Goal: Check status: Check status

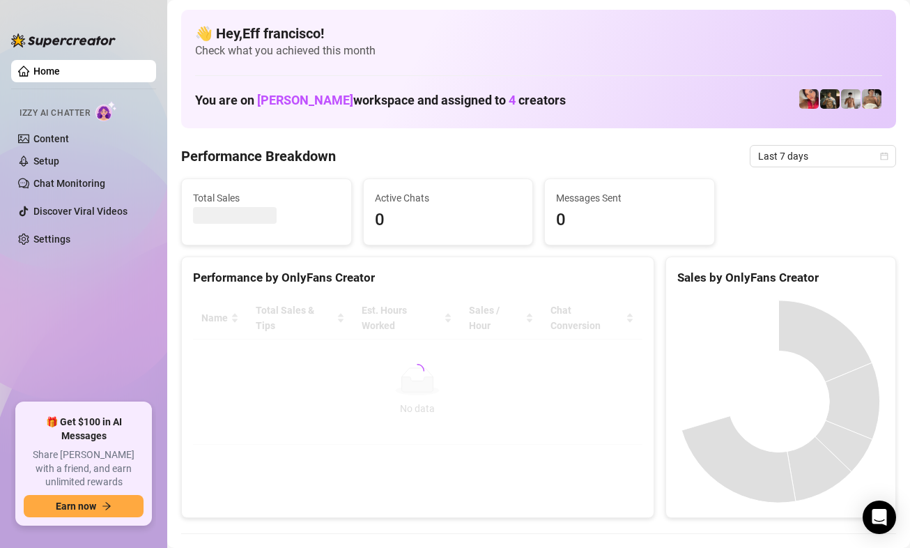
click at [777, 151] on span "Last 7 days" at bounding box center [823, 156] width 130 height 21
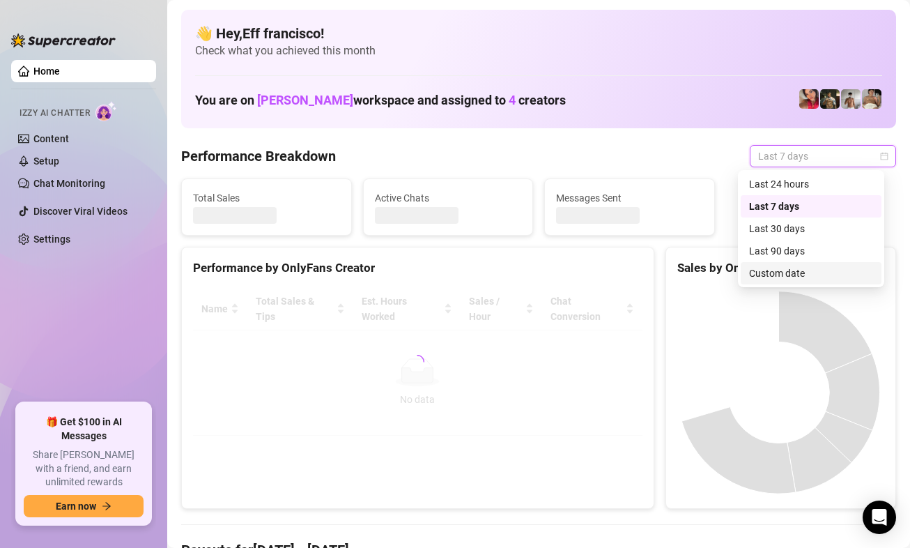
click at [785, 268] on div "Custom date" at bounding box center [811, 273] width 124 height 15
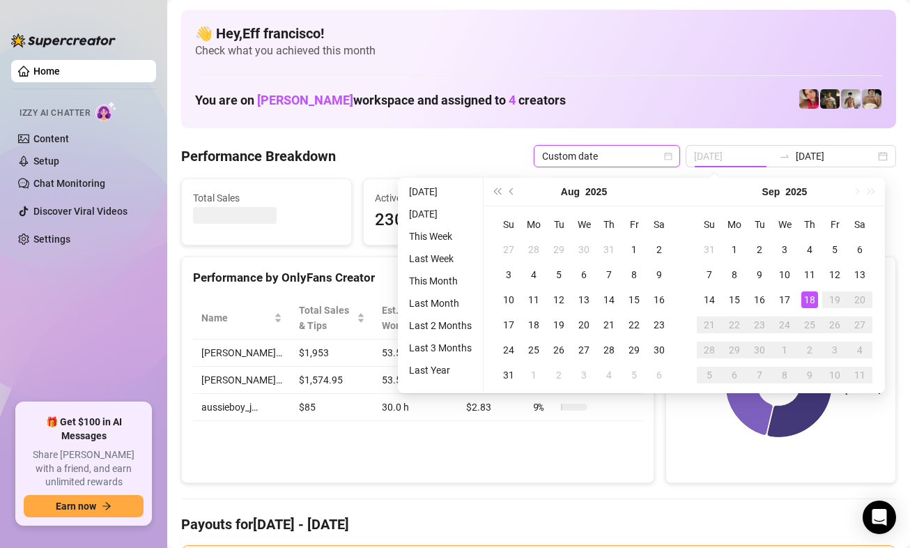
click at [808, 300] on div "18" at bounding box center [809, 299] width 17 height 17
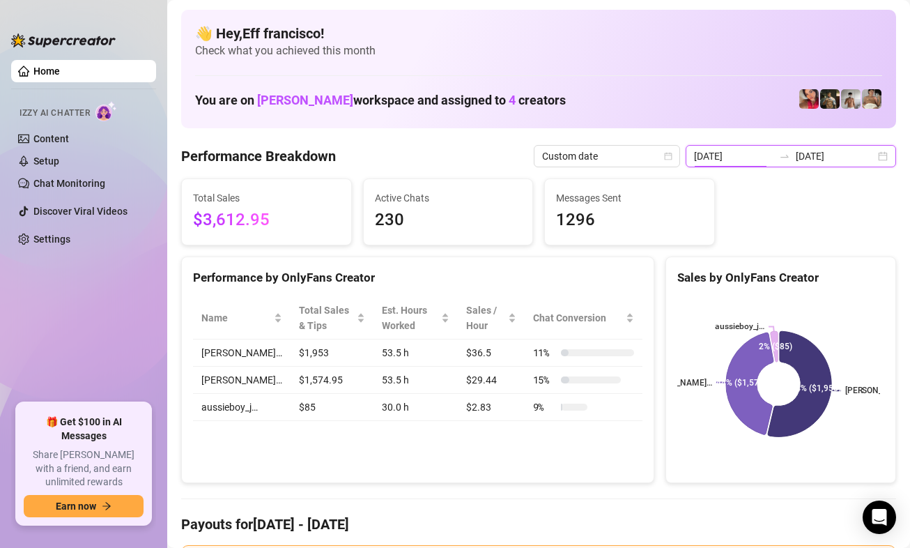
click at [721, 158] on input "[DATE]" at bounding box center [733, 155] width 79 height 15
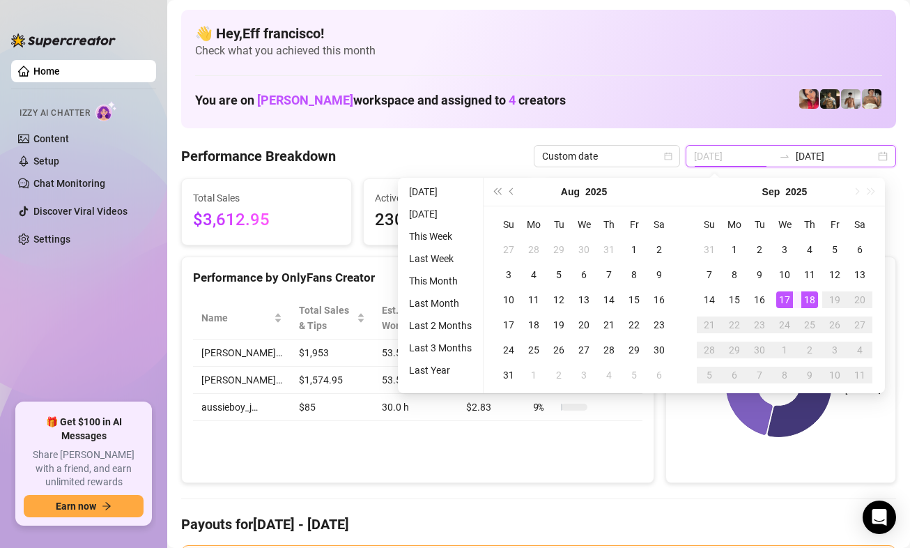
type input "[DATE]"
click at [804, 299] on div "18" at bounding box center [809, 299] width 17 height 17
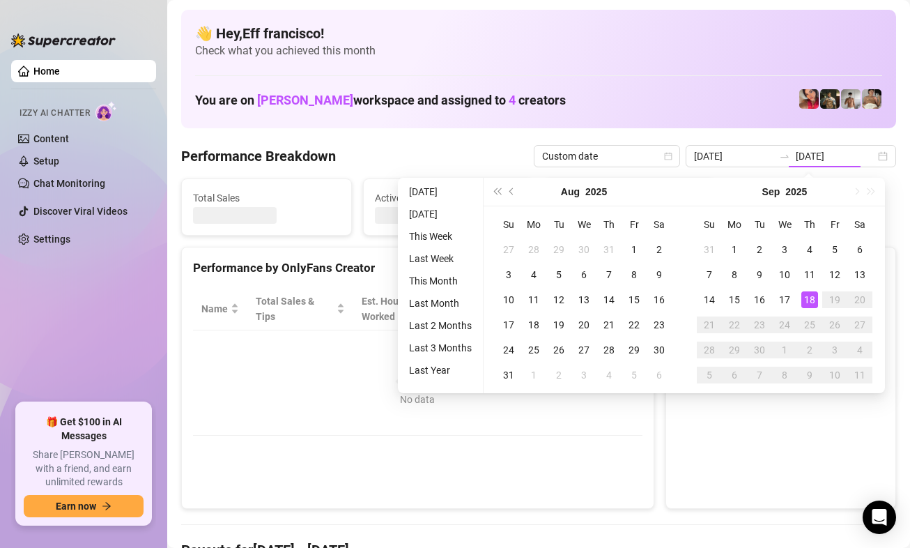
type input "[DATE]"
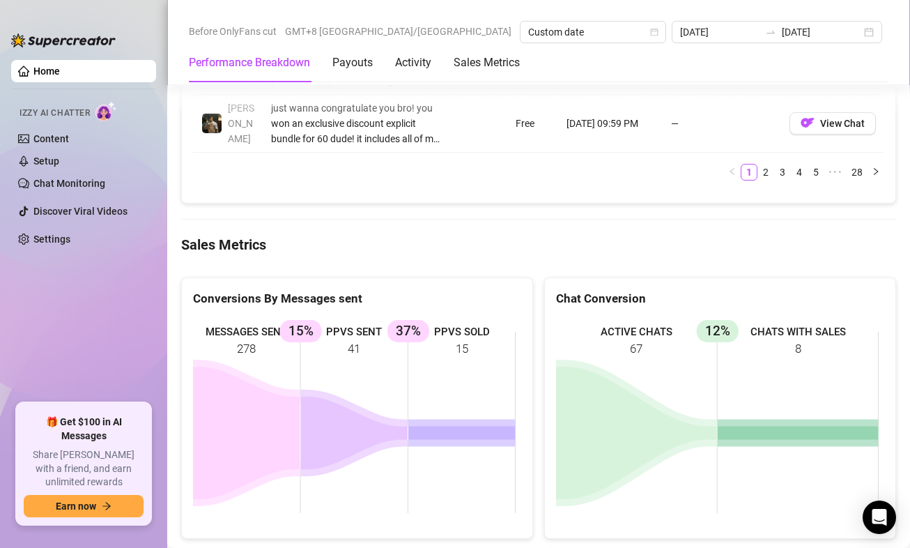
scroll to position [1948, 0]
